Goal: Navigation & Orientation: Understand site structure

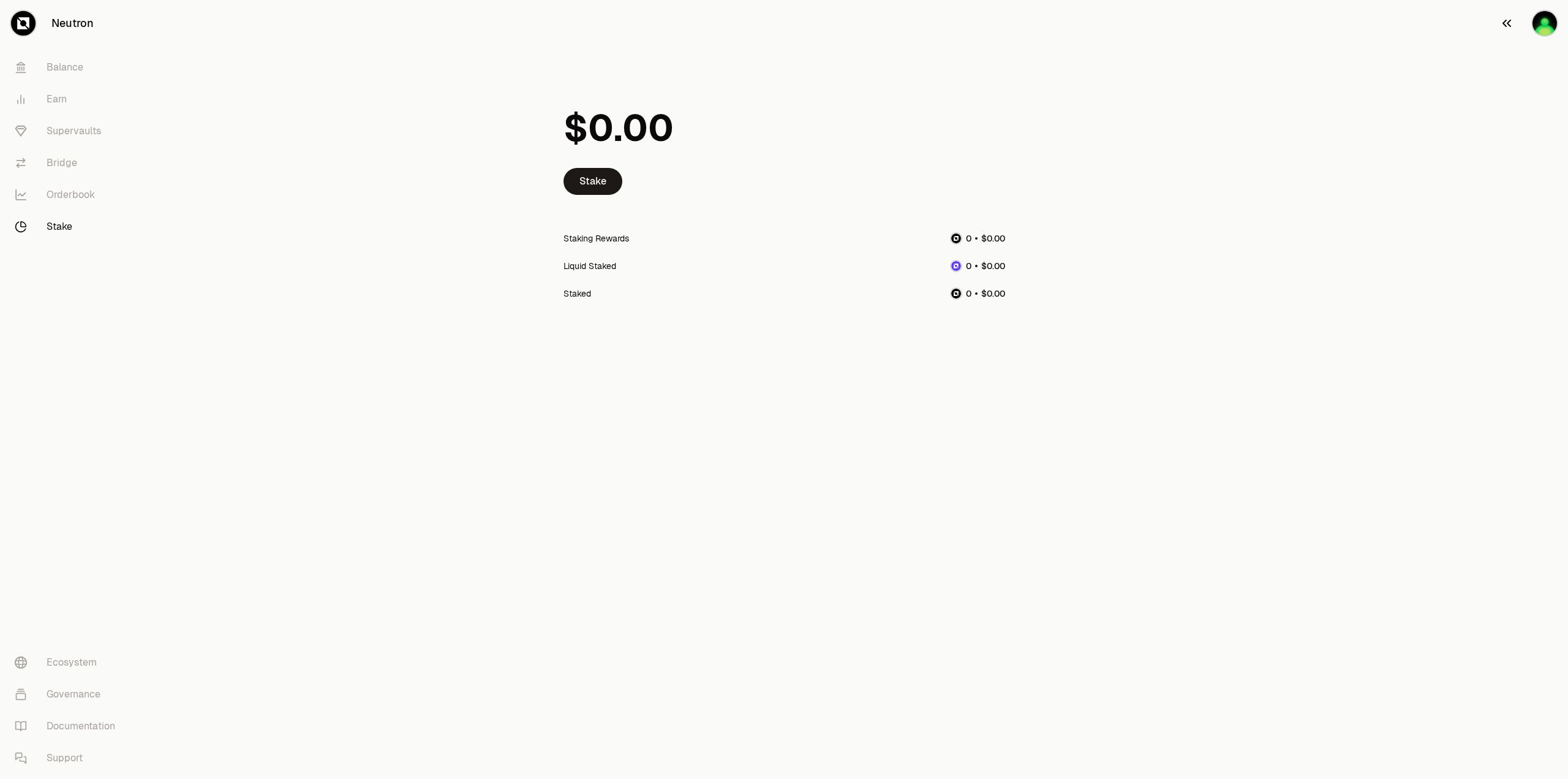
click at [1546, 25] on img "button" at bounding box center [1544, 24] width 25 height 25
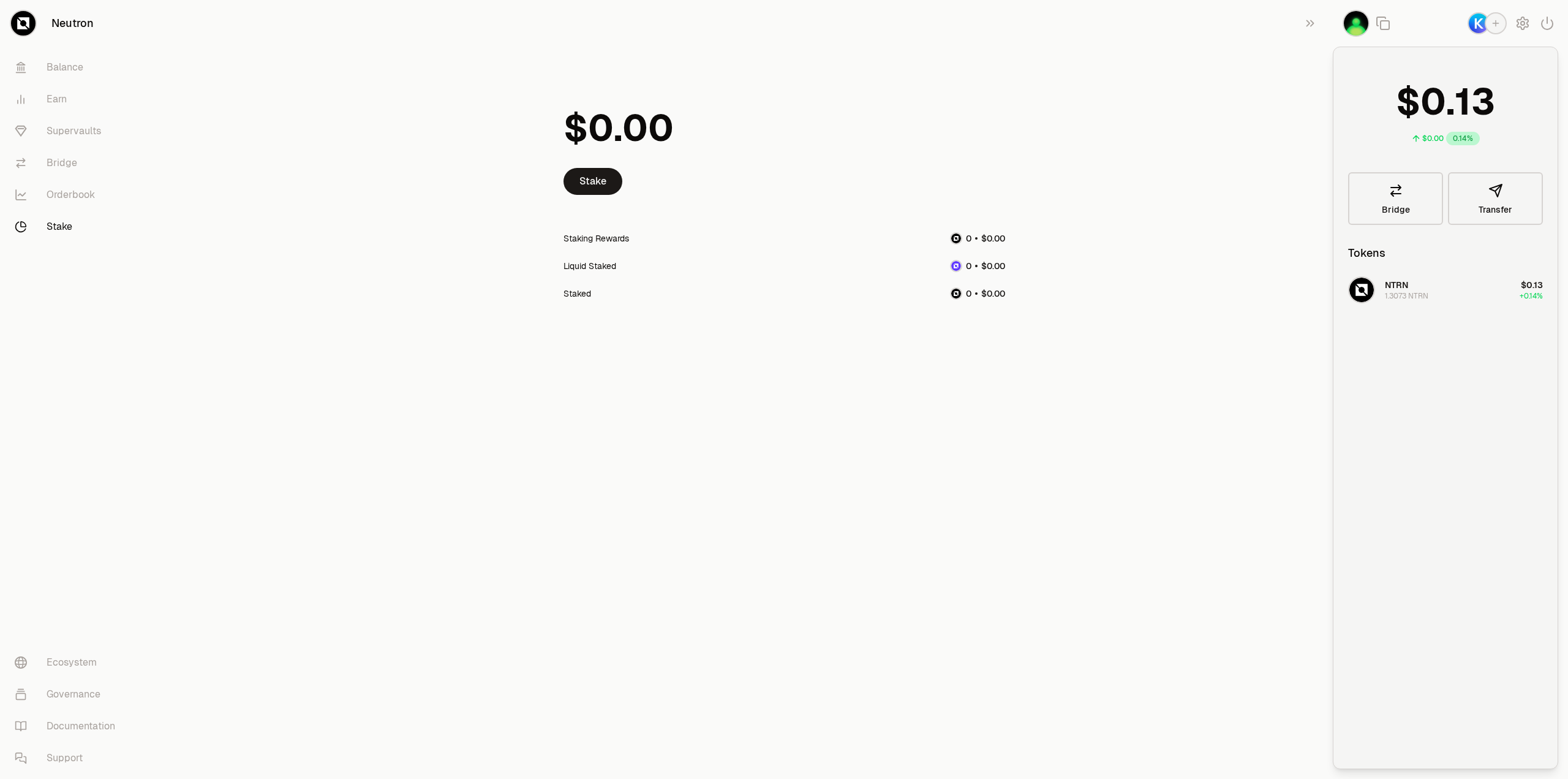
click at [1310, 334] on main "Stake Staking Rewards Liquid Staked Staked" at bounding box center [853, 202] width 1431 height 405
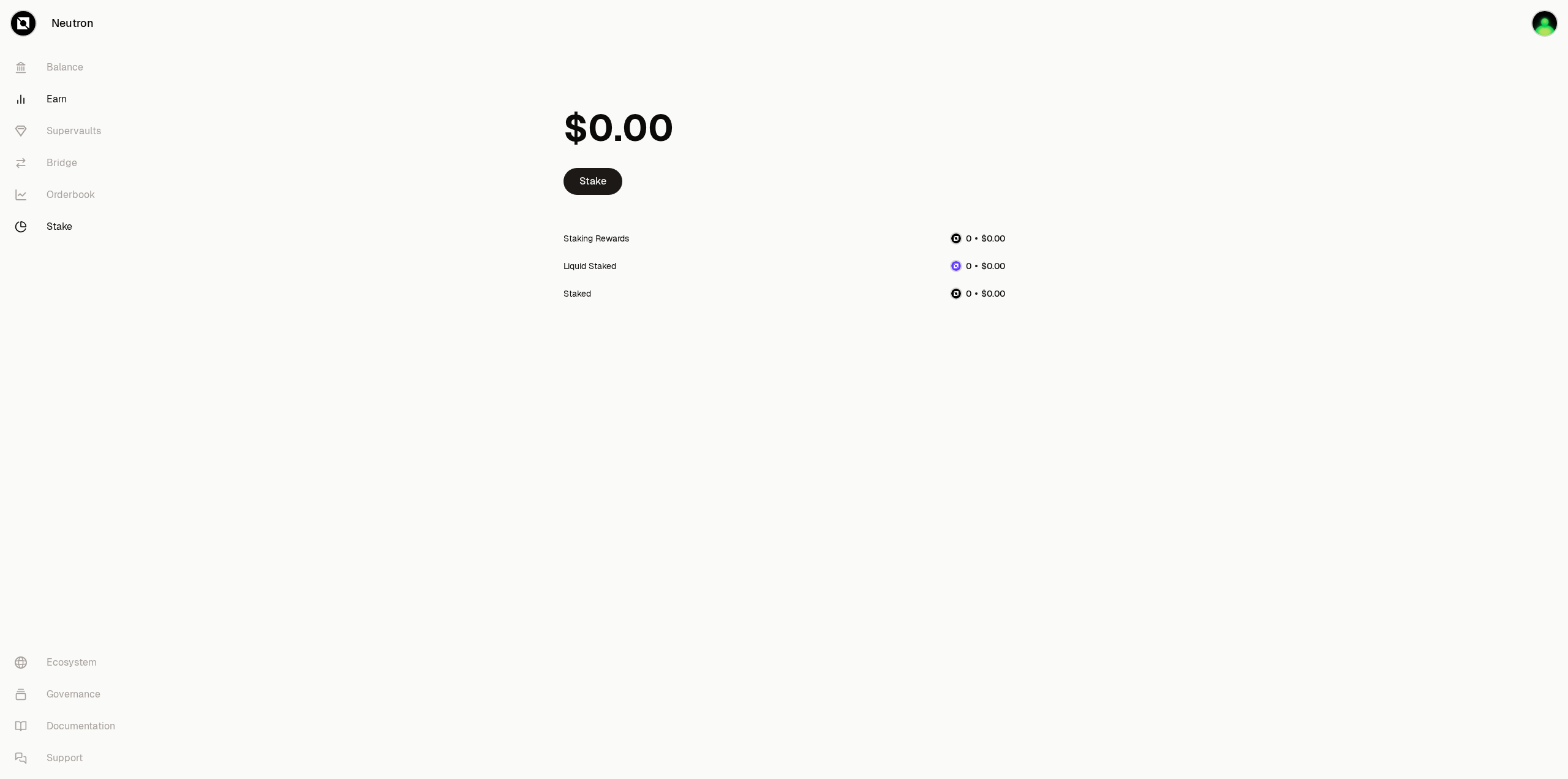
click at [61, 98] on link "Earn" at bounding box center [68, 99] width 128 height 32
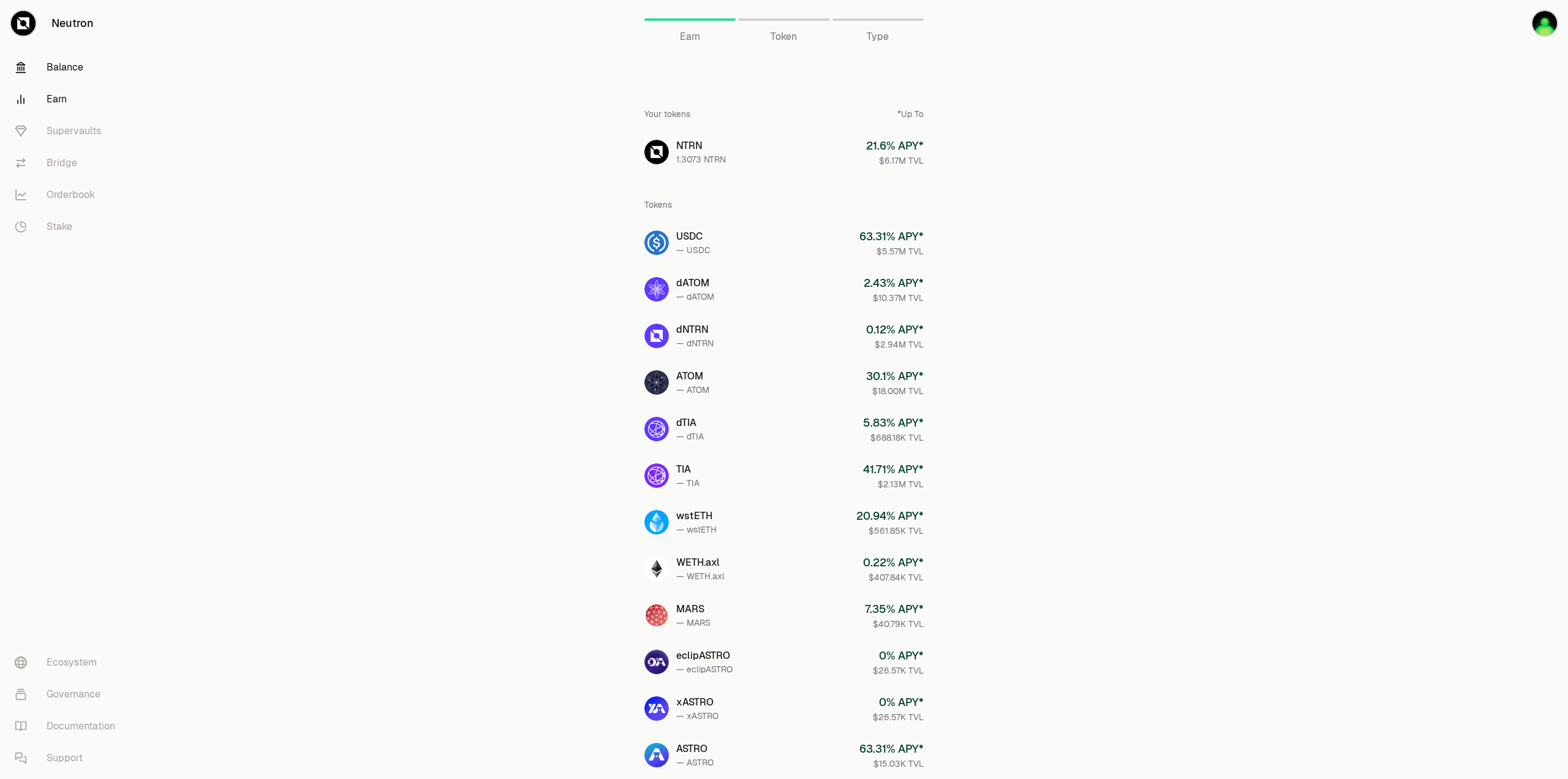
click at [62, 70] on link "Balance" at bounding box center [68, 67] width 128 height 32
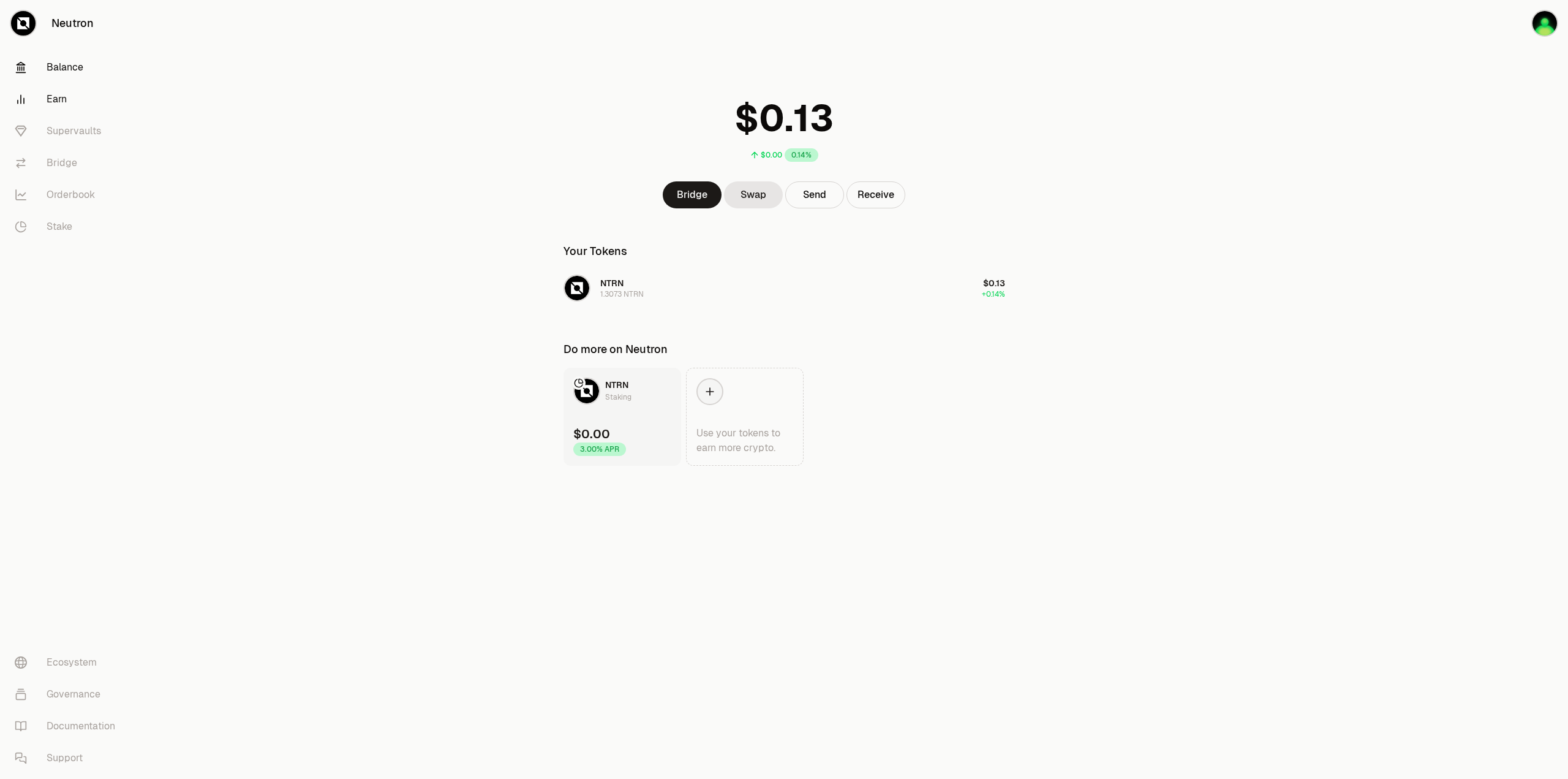
click at [56, 93] on link "Earn" at bounding box center [68, 99] width 128 height 32
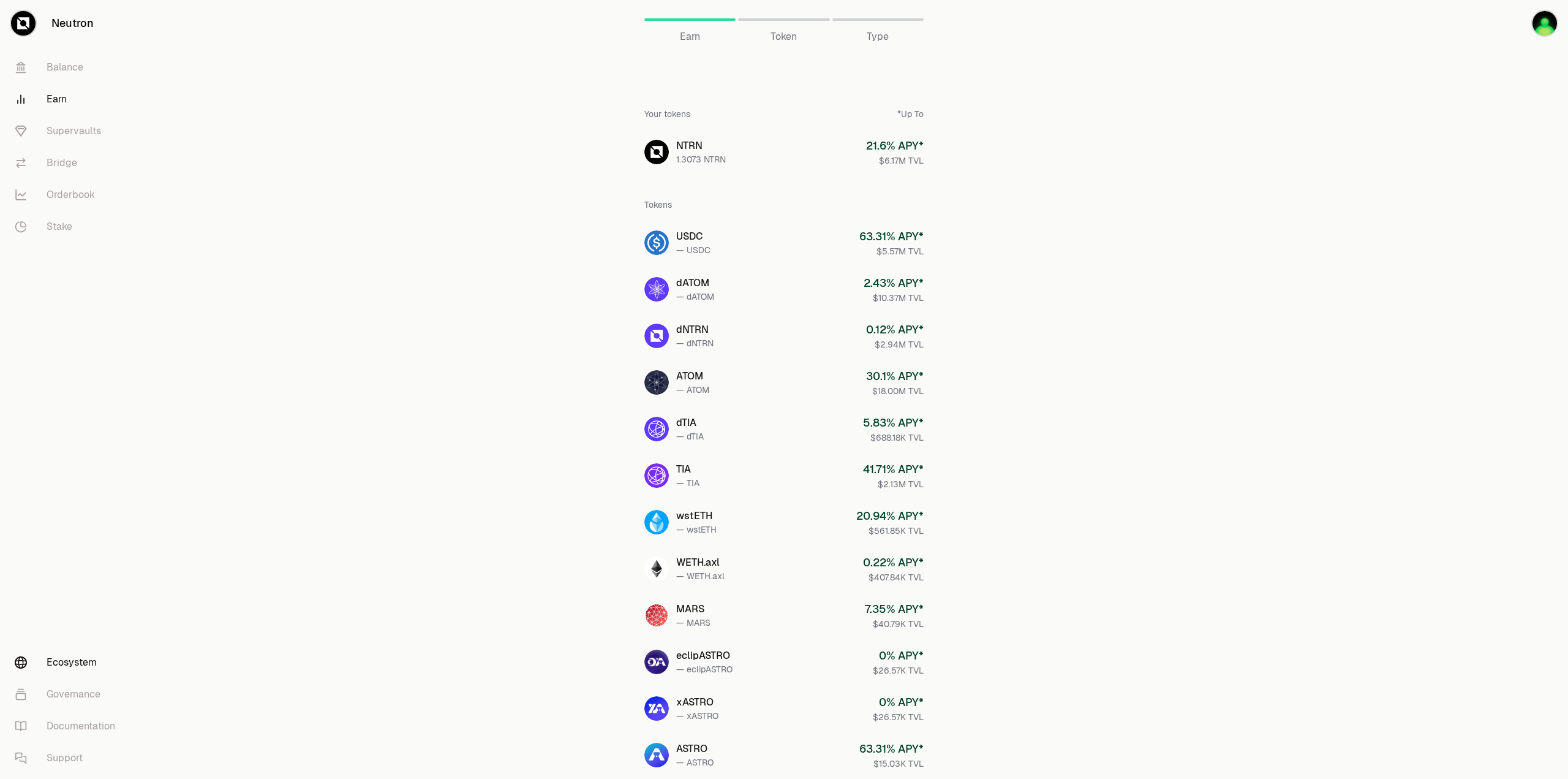
click at [54, 657] on link "Ecosystem" at bounding box center [68, 663] width 128 height 32
